Goal: Information Seeking & Learning: Learn about a topic

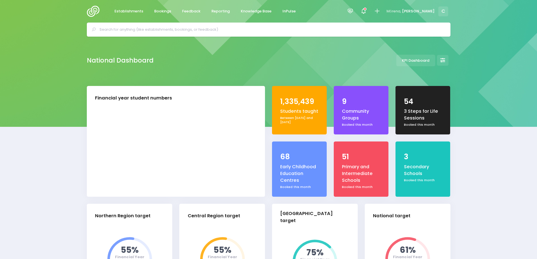
select select "5"
click at [162, 9] on span "Bookings" at bounding box center [162, 11] width 17 height 6
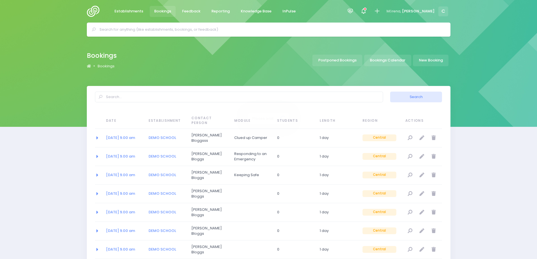
select select "20"
drag, startPoint x: 0, startPoint y: 0, endPoint x: 387, endPoint y: 61, distance: 391.8
click at [387, 61] on link "Bookings Calendar" at bounding box center [387, 61] width 47 height 12
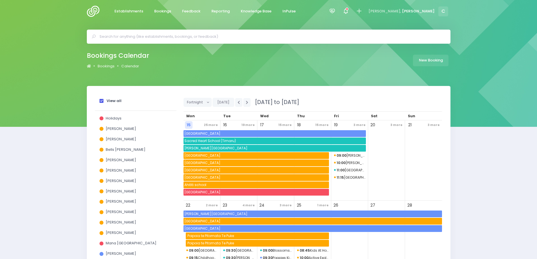
click at [101, 99] on span at bounding box center [101, 101] width 4 height 4
click at [0, 0] on input "View all" at bounding box center [0, 0] width 0 height 0
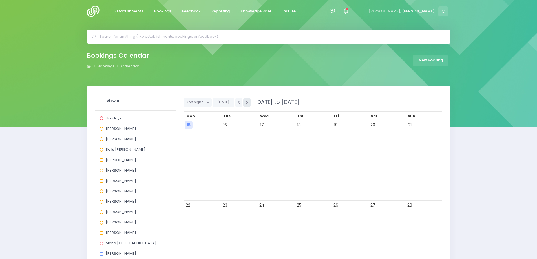
click at [246, 102] on icon "button" at bounding box center [247, 103] width 2 height 4
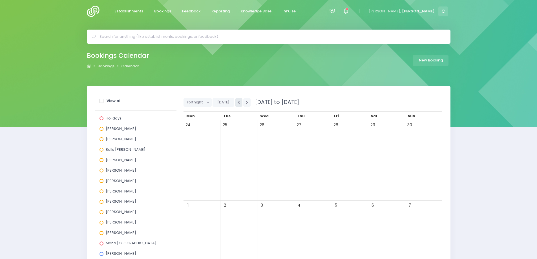
click at [236, 102] on button "button" at bounding box center [238, 102] width 7 height 9
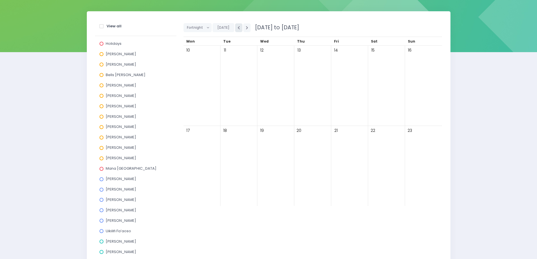
scroll to position [84, 0]
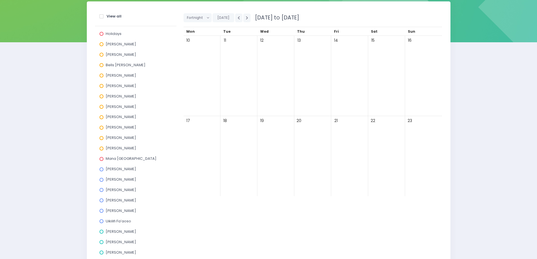
click at [101, 168] on span at bounding box center [101, 169] width 4 height 4
click at [0, 0] on input "[PERSON_NAME]" at bounding box center [0, 0] width 0 height 0
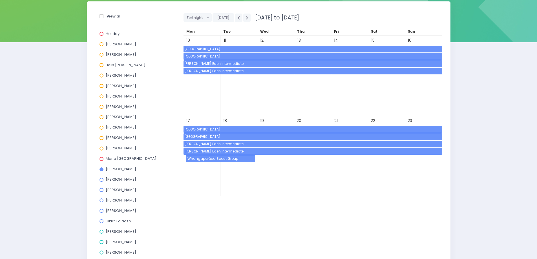
click at [100, 179] on span at bounding box center [101, 180] width 4 height 4
click at [0, 0] on input "[PERSON_NAME]" at bounding box center [0, 0] width 0 height 0
click at [101, 221] on span at bounding box center [101, 221] width 4 height 4
click at [0, 0] on input "Uikilifi Fa’aoso" at bounding box center [0, 0] width 0 height 0
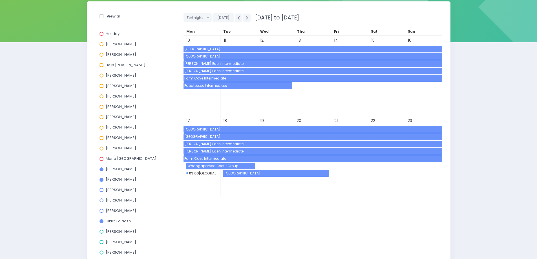
click at [101, 178] on span at bounding box center [101, 180] width 4 height 4
click at [0, 0] on input "[PERSON_NAME]" at bounding box center [0, 0] width 0 height 0
click at [101, 222] on span at bounding box center [101, 221] width 4 height 4
click at [0, 0] on input "Uikilifi Fa’aoso" at bounding box center [0, 0] width 0 height 0
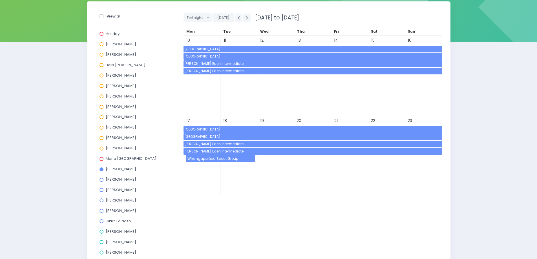
click at [102, 168] on span at bounding box center [101, 169] width 4 height 4
click at [0, 0] on input "[PERSON_NAME]" at bounding box center [0, 0] width 0 height 0
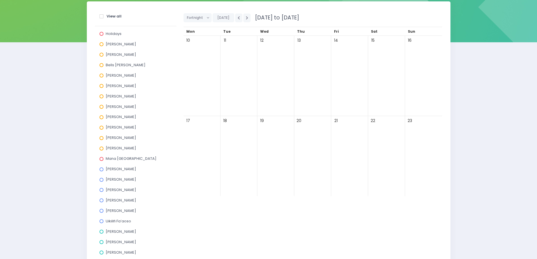
click at [101, 178] on span at bounding box center [101, 180] width 4 height 4
click at [0, 0] on input "[PERSON_NAME]" at bounding box center [0, 0] width 0 height 0
click at [101, 179] on span at bounding box center [101, 180] width 4 height 4
click at [0, 0] on input "[PERSON_NAME]" at bounding box center [0, 0] width 0 height 0
click at [101, 221] on span at bounding box center [101, 221] width 4 height 4
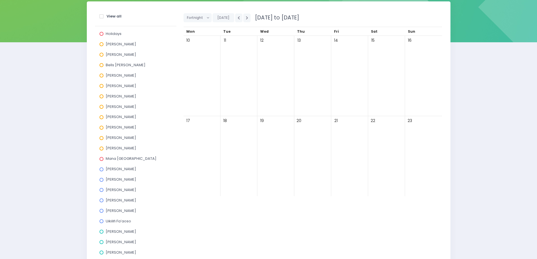
click at [0, 0] on input "Uikilifi Fa’aoso" at bounding box center [0, 0] width 0 height 0
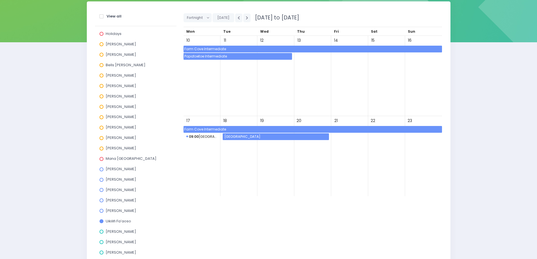
click at [204, 48] on span "Farm Cove Intermediate" at bounding box center [312, 49] width 258 height 7
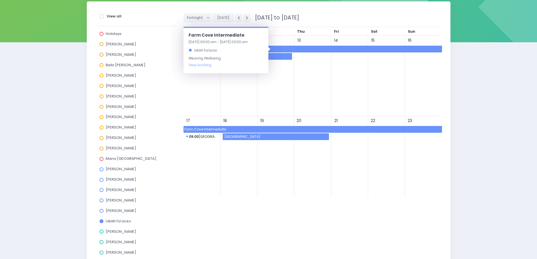
click at [102, 221] on span at bounding box center [101, 221] width 4 height 4
click at [0, 0] on input "Uikilifi Fa’aoso" at bounding box center [0, 0] width 0 height 0
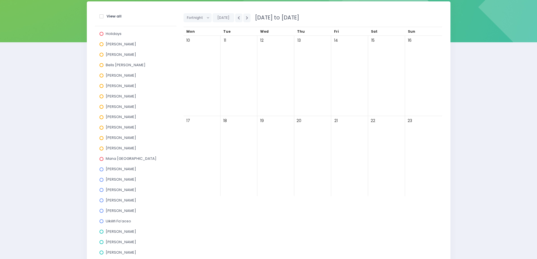
click at [100, 126] on span at bounding box center [101, 128] width 4 height 4
click at [0, 0] on input "[PERSON_NAME]" at bounding box center [0, 0] width 0 height 0
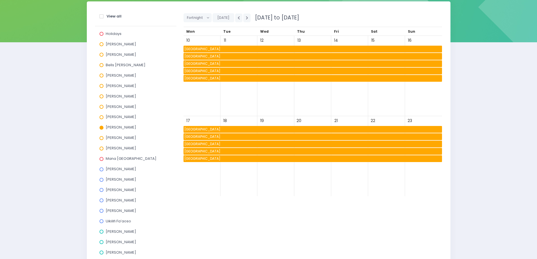
click at [100, 127] on span at bounding box center [101, 128] width 4 height 4
click at [0, 0] on input "[PERSON_NAME]" at bounding box center [0, 0] width 0 height 0
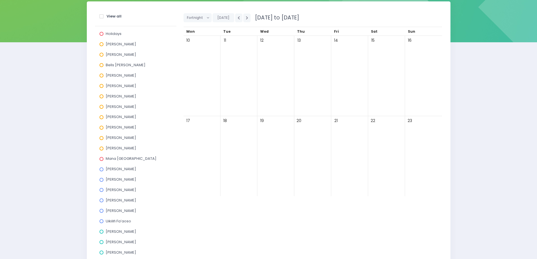
click at [101, 43] on span at bounding box center [101, 44] width 4 height 4
click at [0, 0] on input "[PERSON_NAME]" at bounding box center [0, 0] width 0 height 0
click at [101, 45] on span at bounding box center [101, 44] width 4 height 4
click at [0, 0] on input "[PERSON_NAME]" at bounding box center [0, 0] width 0 height 0
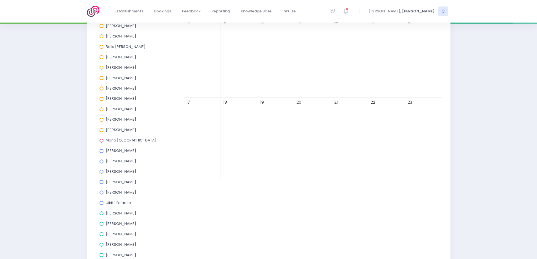
scroll to position [113, 0]
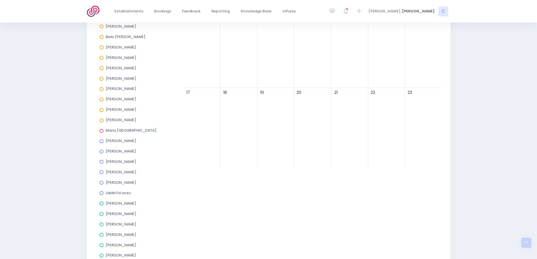
click at [101, 172] on span at bounding box center [101, 172] width 4 height 4
click at [0, 0] on input "[PERSON_NAME]" at bounding box center [0, 0] width 0 height 0
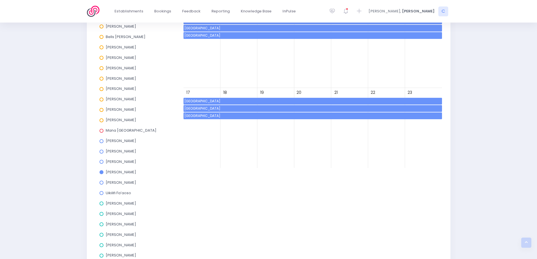
click at [102, 172] on span at bounding box center [101, 172] width 4 height 4
click at [0, 0] on input "[PERSON_NAME]" at bounding box center [0, 0] width 0 height 0
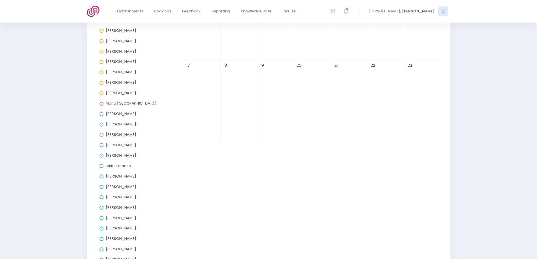
scroll to position [141, 0]
click at [101, 165] on span at bounding box center [101, 165] width 4 height 4
click at [0, 0] on input "Uikilifi Fa’aoso" at bounding box center [0, 0] width 0 height 0
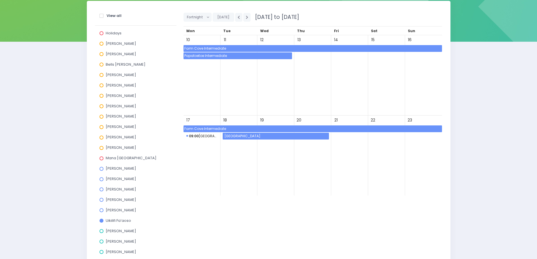
scroll to position [84, 0]
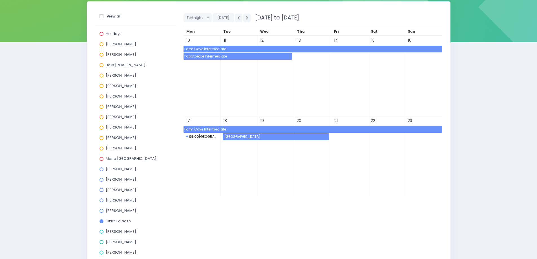
click at [201, 137] on span "09:00 [GEOGRAPHIC_DATA]" at bounding box center [201, 136] width 31 height 7
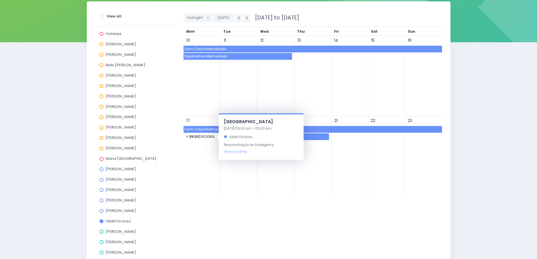
click at [194, 181] on div "17" at bounding box center [201, 156] width 37 height 80
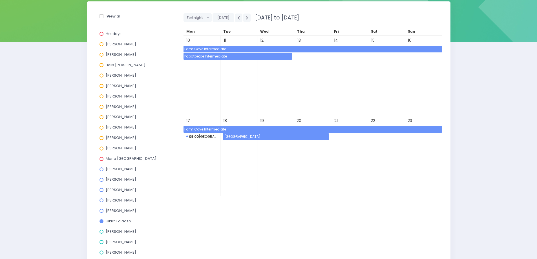
click at [235, 137] on span "[GEOGRAPHIC_DATA]" at bounding box center [275, 136] width 105 height 7
click at [197, 198] on div "Fortnight Day Week Fortnight Month [DATE] [DATE] to [DATE] Tue" at bounding box center [312, 167] width 265 height 316
click at [103, 221] on span at bounding box center [101, 221] width 4 height 4
click at [0, 0] on input "Uikilifi Fa’aoso" at bounding box center [0, 0] width 0 height 0
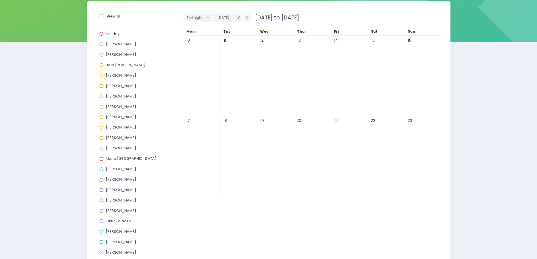
click at [102, 44] on span at bounding box center [101, 44] width 4 height 4
click at [0, 0] on input "[PERSON_NAME]" at bounding box center [0, 0] width 0 height 0
click at [204, 48] on span "Sacred Heart Girls' College ([GEOGRAPHIC_DATA])" at bounding box center [220, 49] width 68 height 7
